Goal: Check status: Check status

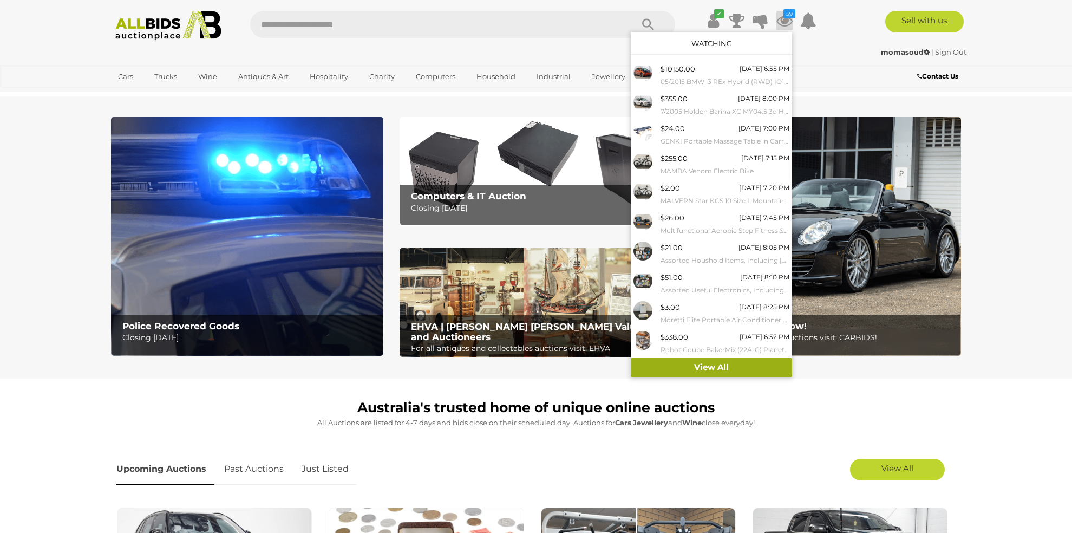
click at [713, 370] on link "View All" at bounding box center [711, 367] width 161 height 19
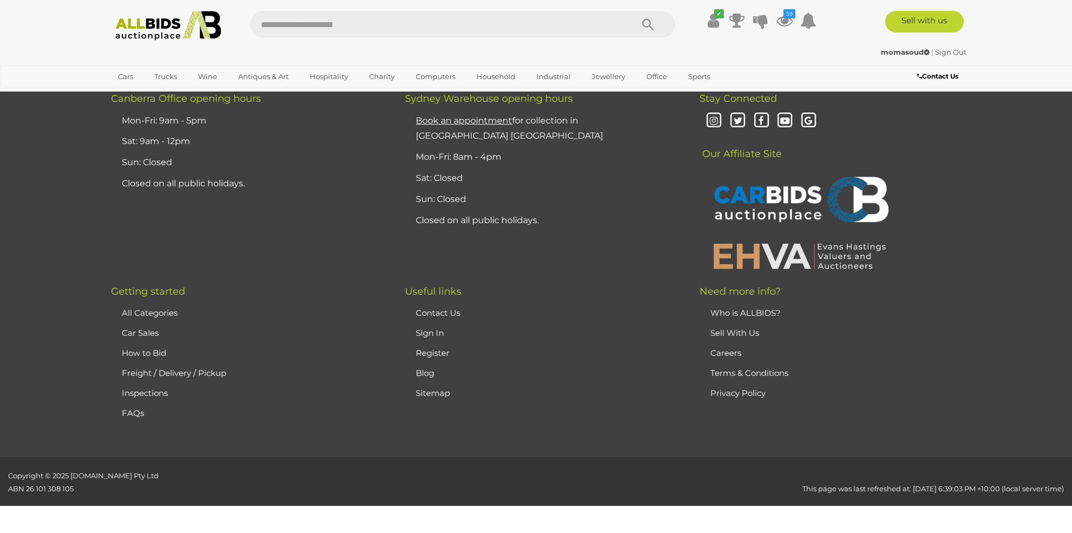
scroll to position [11547, 0]
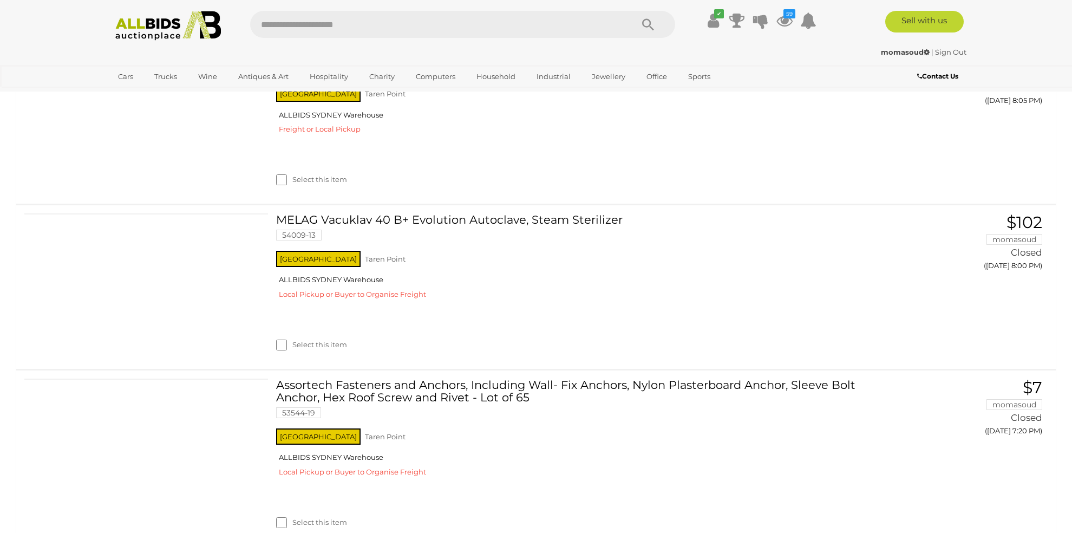
scroll to position [2887, 0]
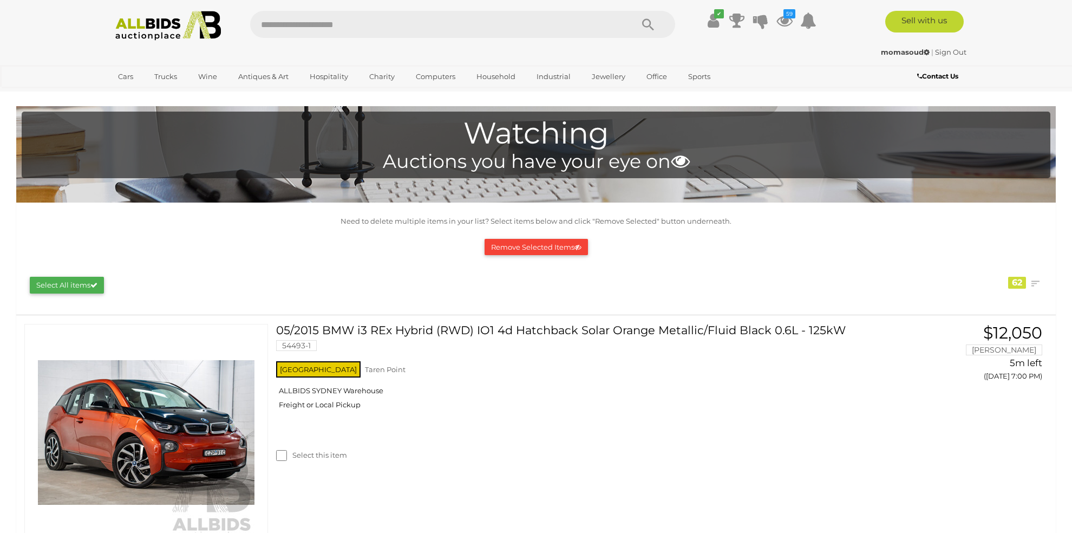
scroll to position [180, 0]
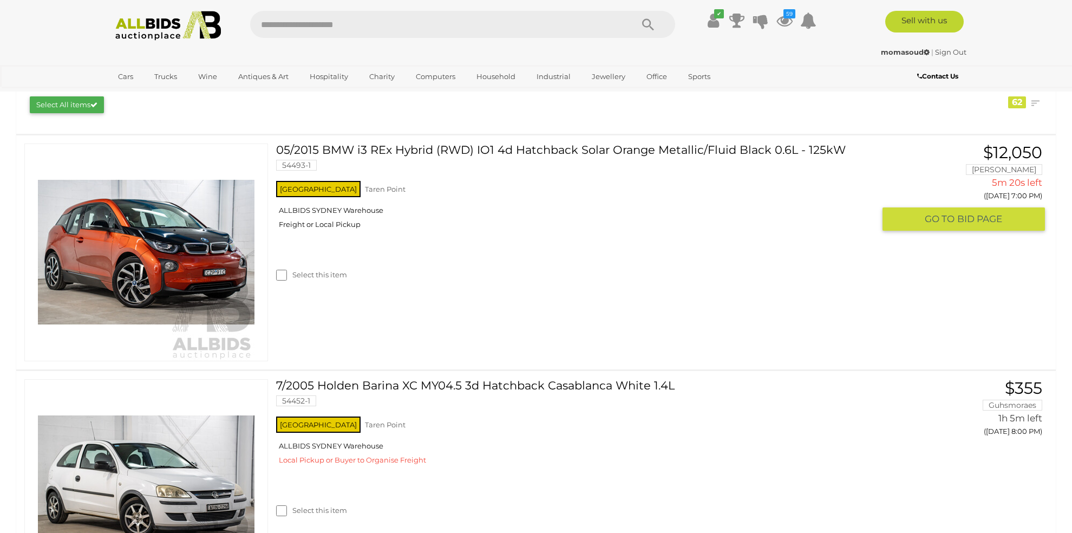
click at [224, 259] on img at bounding box center [146, 252] width 217 height 217
